Goal: Use online tool/utility: Use online tool/utility

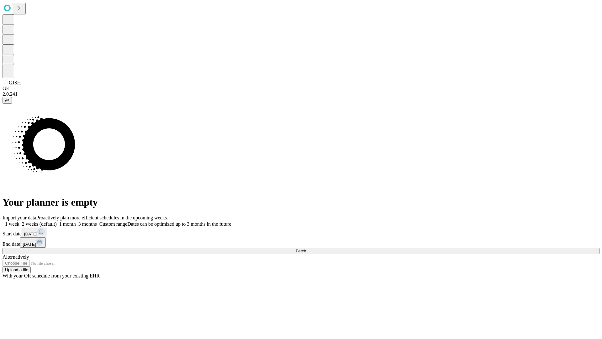
click at [306, 248] on span "Fetch" at bounding box center [301, 250] width 10 height 5
